Goal: Task Accomplishment & Management: Use online tool/utility

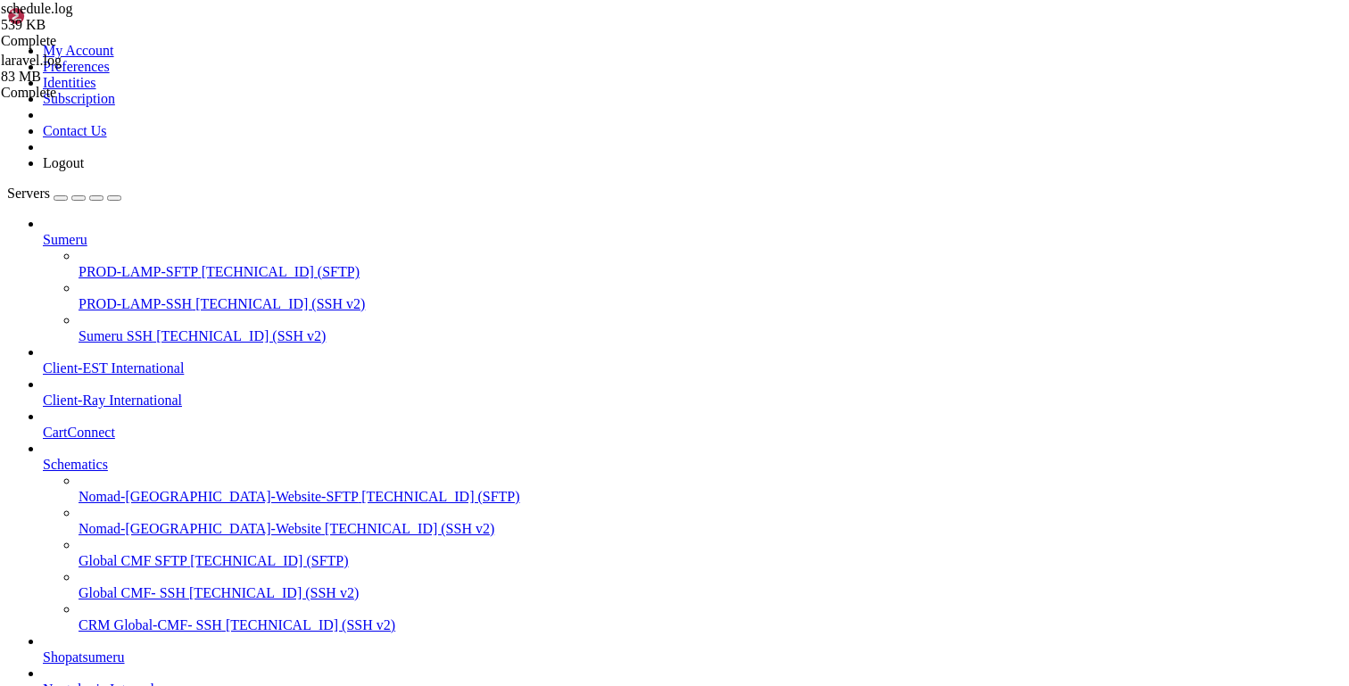
scroll to position [270, 0]
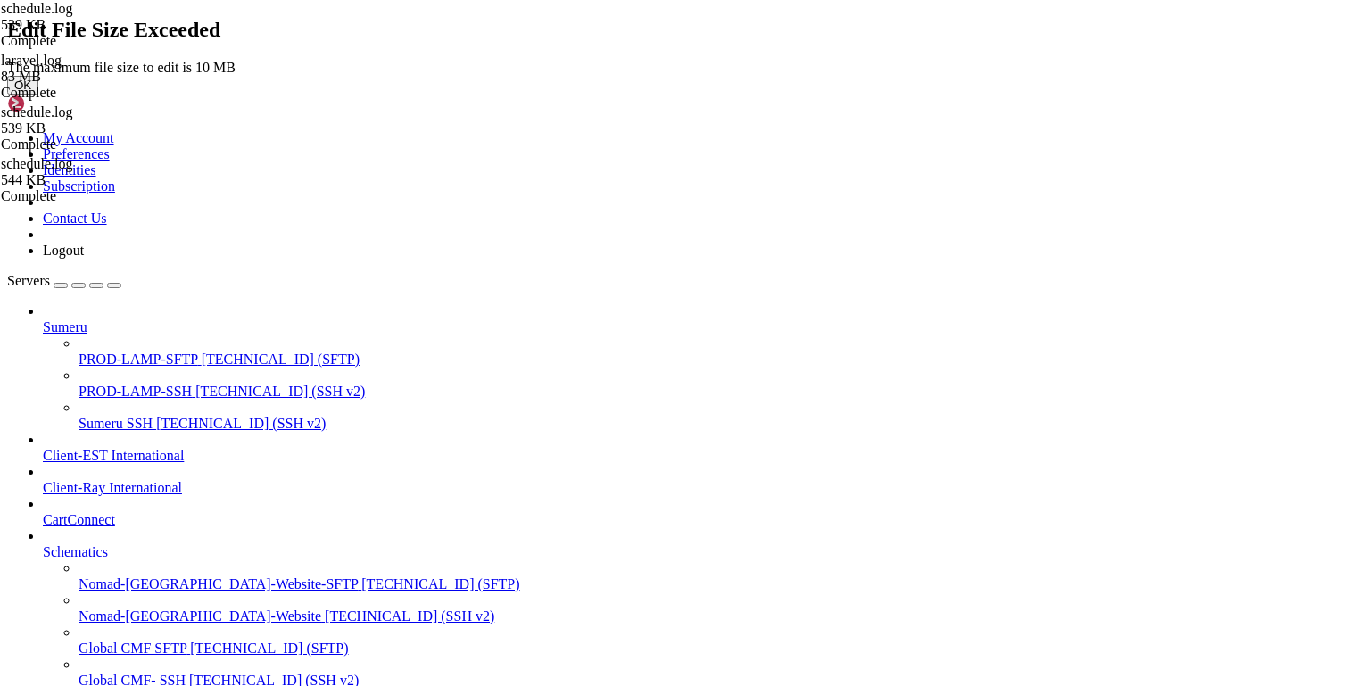
click at [38, 95] on button "OK" at bounding box center [22, 85] width 31 height 19
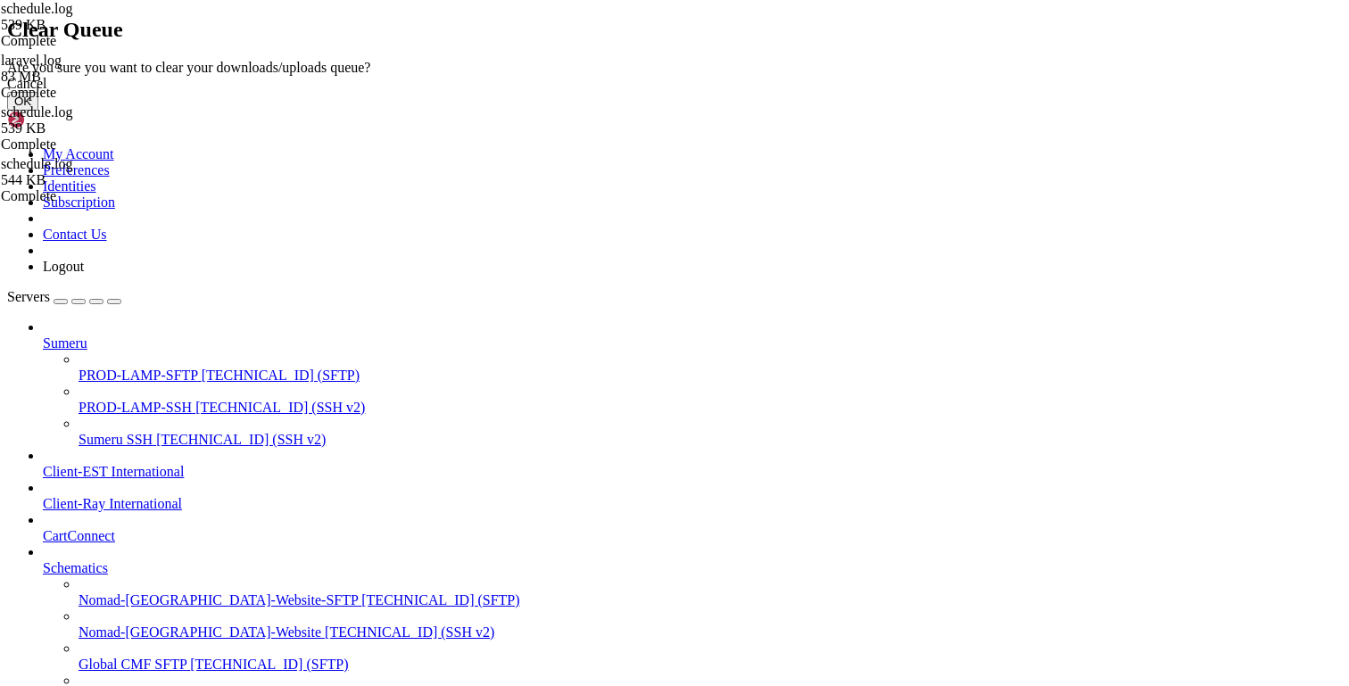
click at [38, 111] on button "OK" at bounding box center [22, 101] width 31 height 19
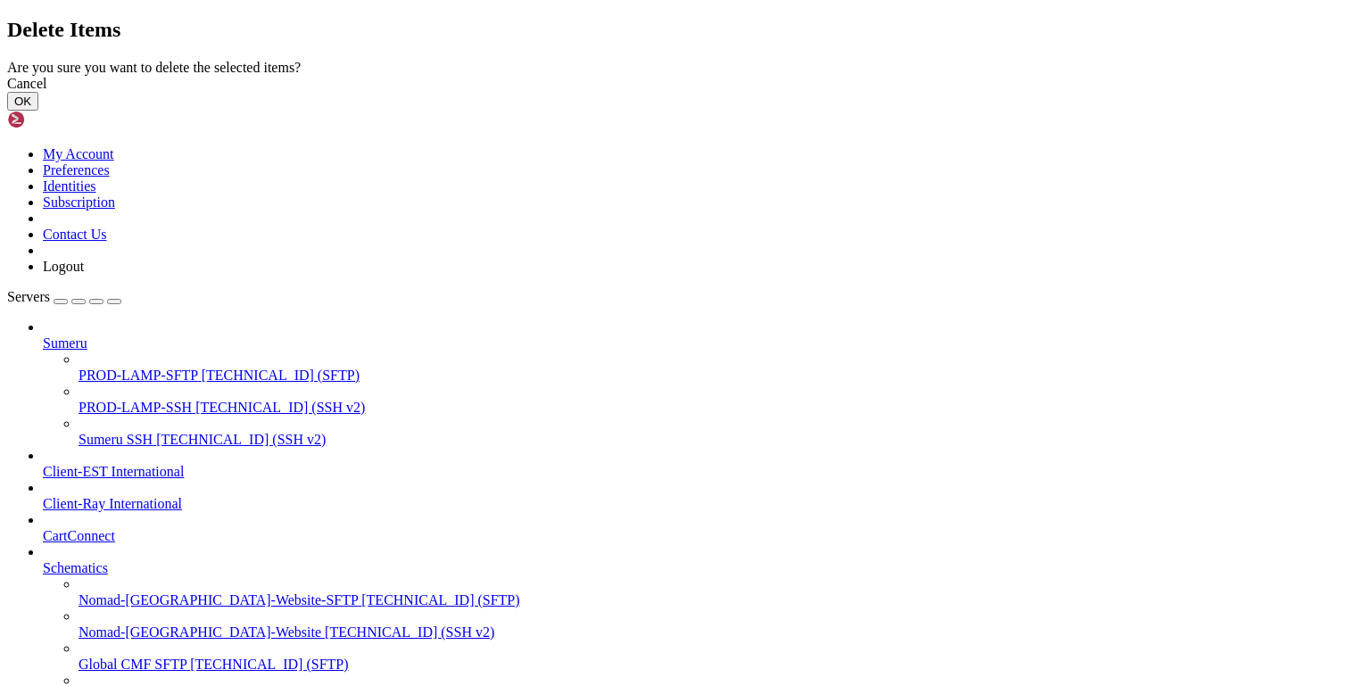
click at [38, 111] on button "OK" at bounding box center [22, 101] width 31 height 19
